Goal: Find specific page/section: Find specific page/section

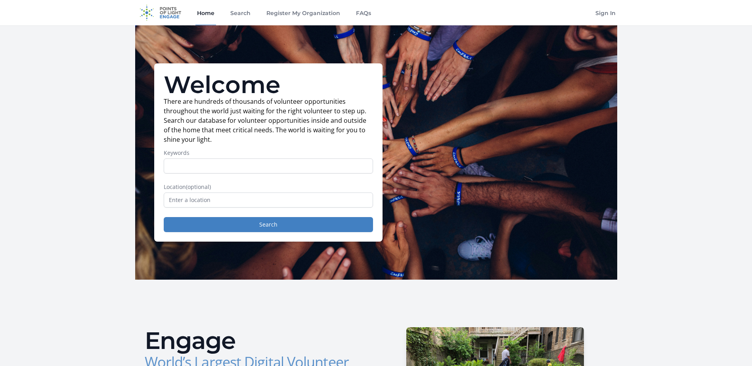
click at [211, 193] on input "text" at bounding box center [268, 200] width 209 height 15
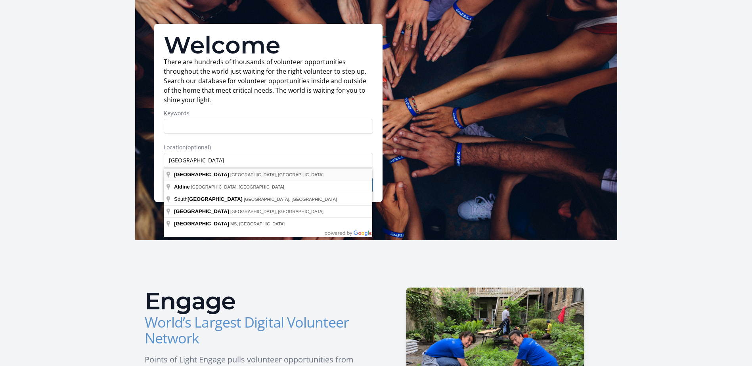
type input "[GEOGRAPHIC_DATA], [GEOGRAPHIC_DATA], [GEOGRAPHIC_DATA]"
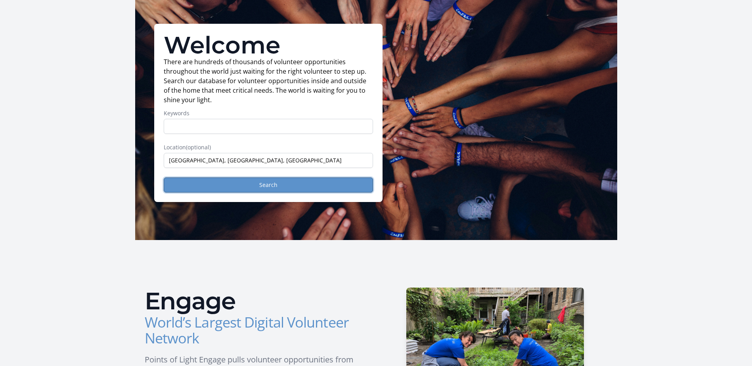
click at [258, 192] on button "Search" at bounding box center [268, 185] width 209 height 15
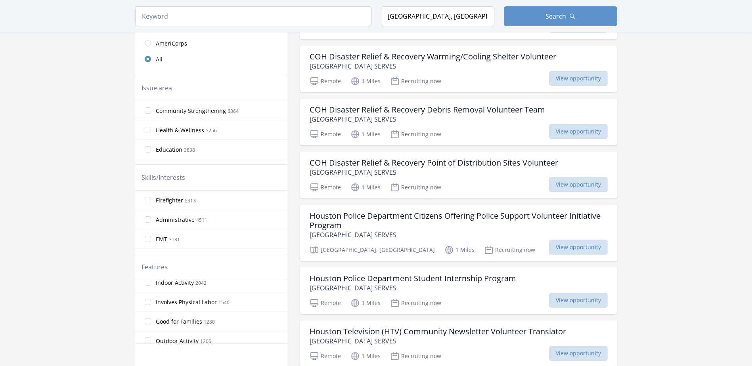
scroll to position [119, 0]
